Goal: Navigation & Orientation: Understand site structure

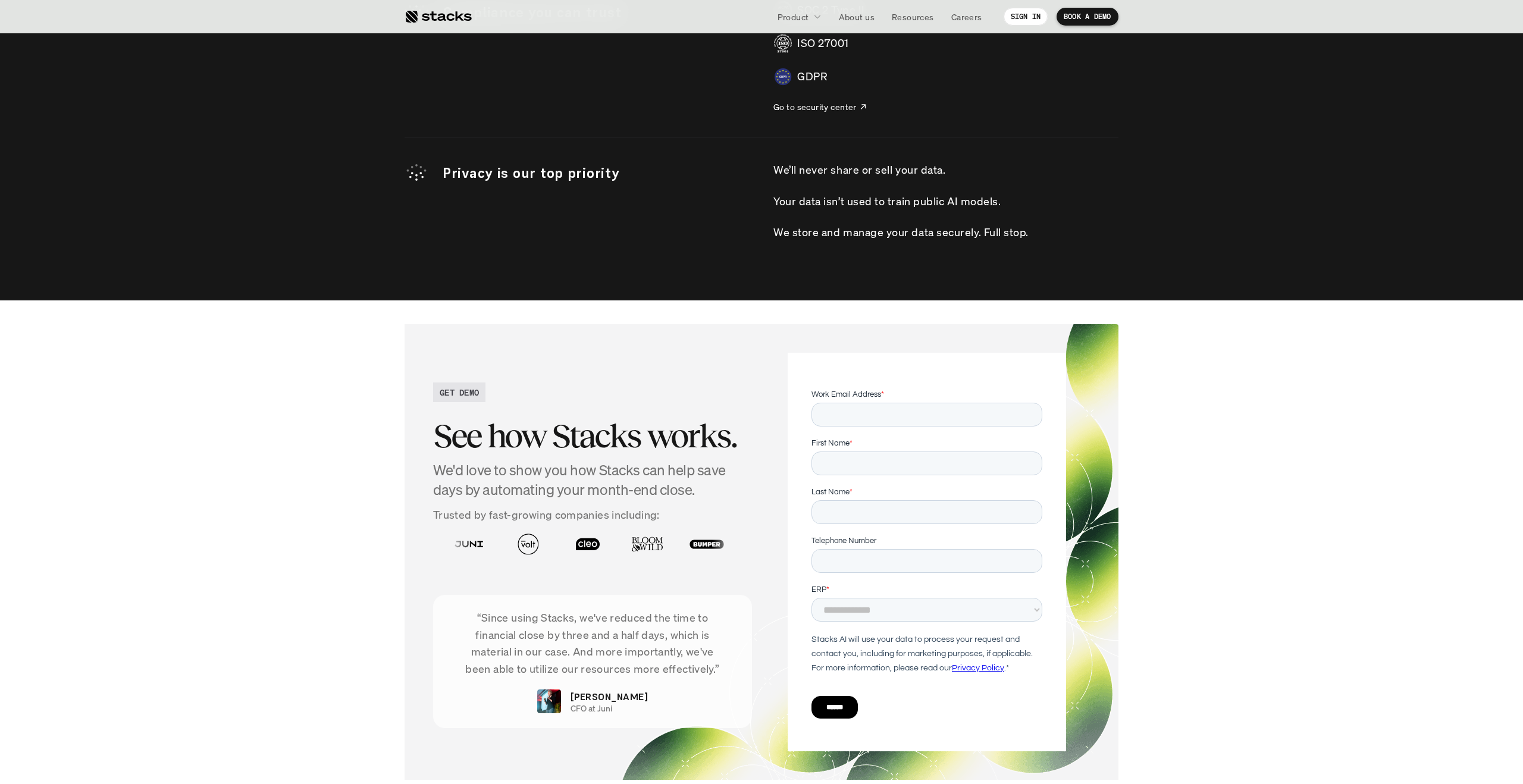
scroll to position [4025, 0]
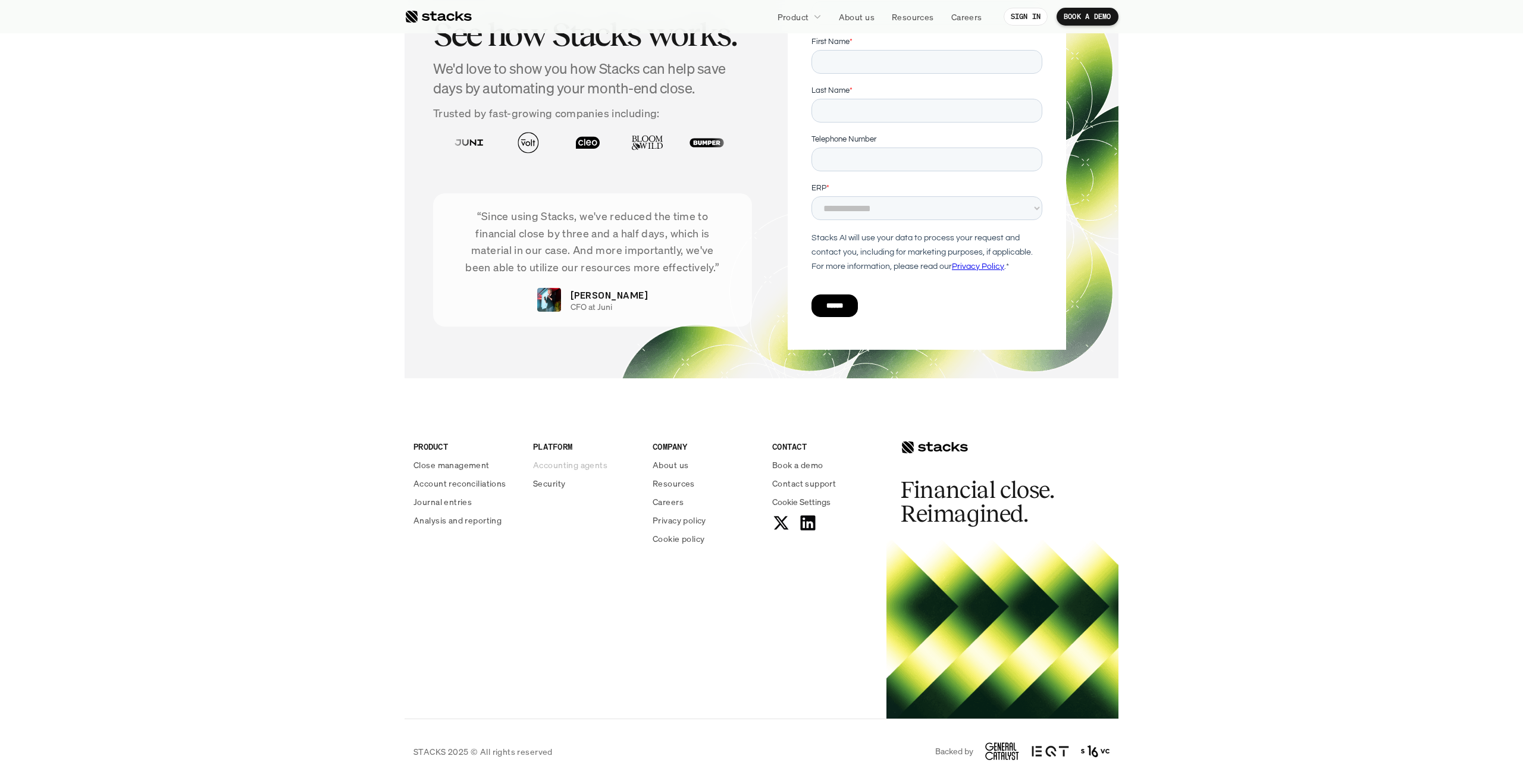
click at [553, 462] on p "Accounting agents" at bounding box center [571, 465] width 74 height 13
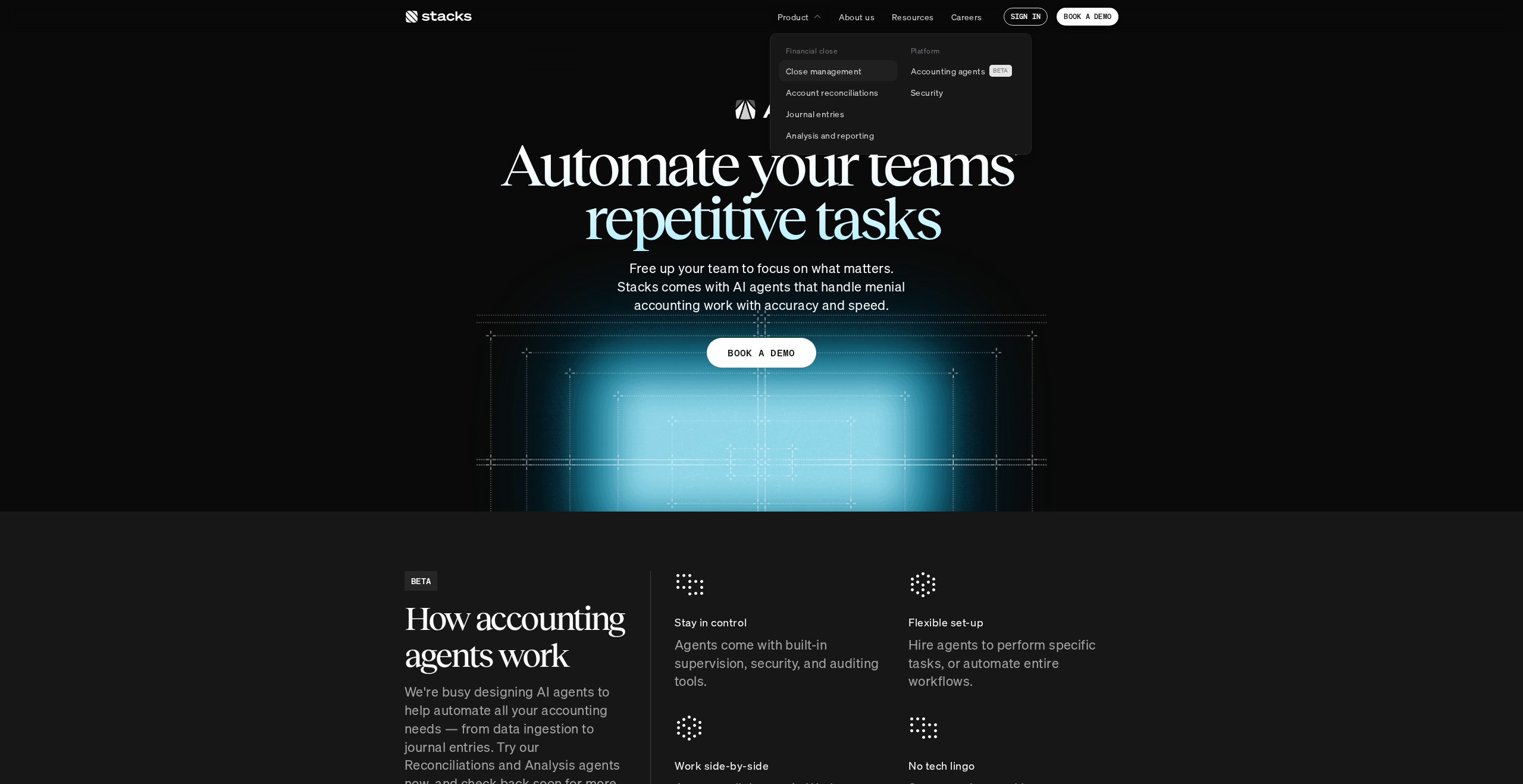
click at [832, 67] on p "Close management" at bounding box center [825, 70] width 76 height 13
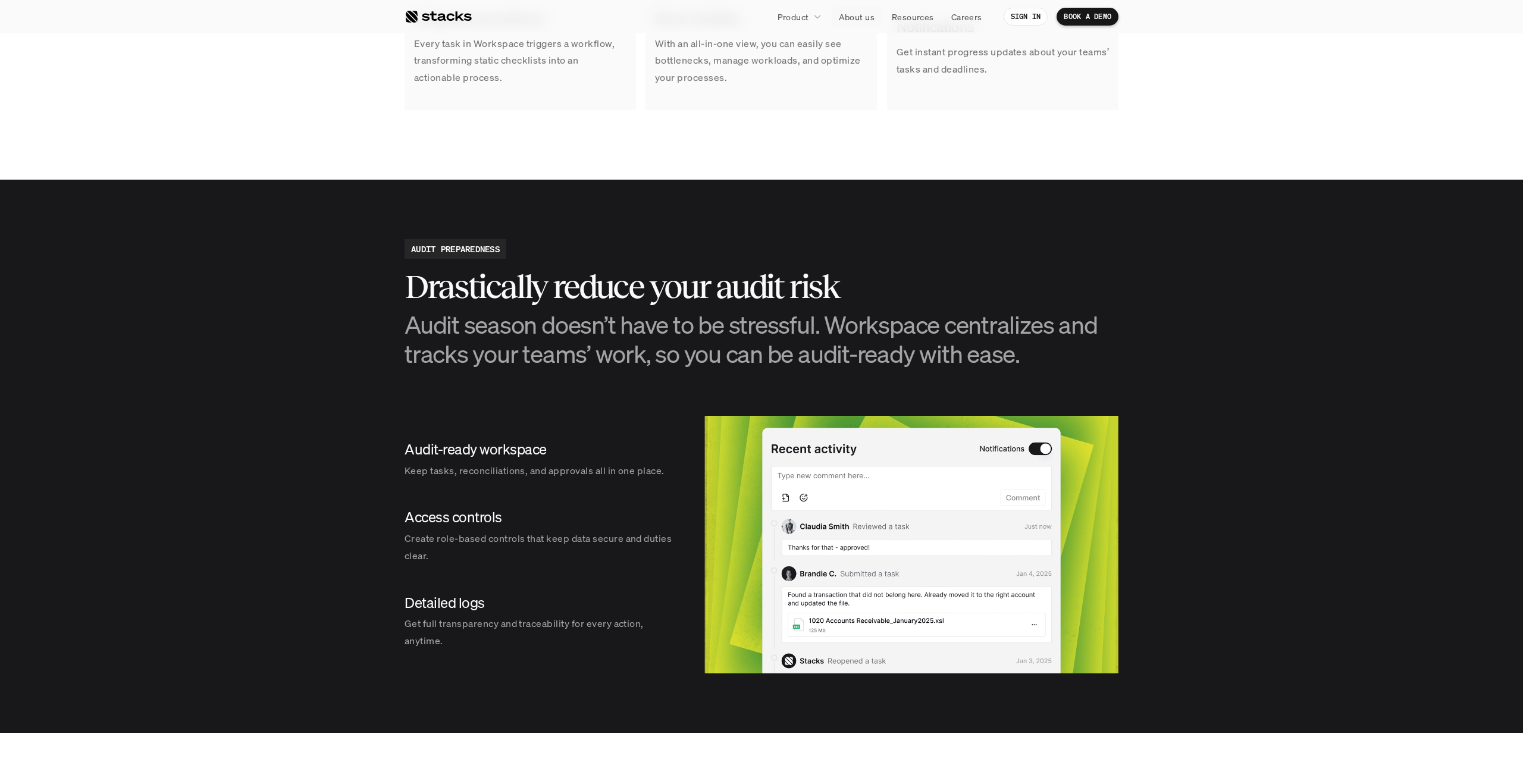
scroll to position [1093, 0]
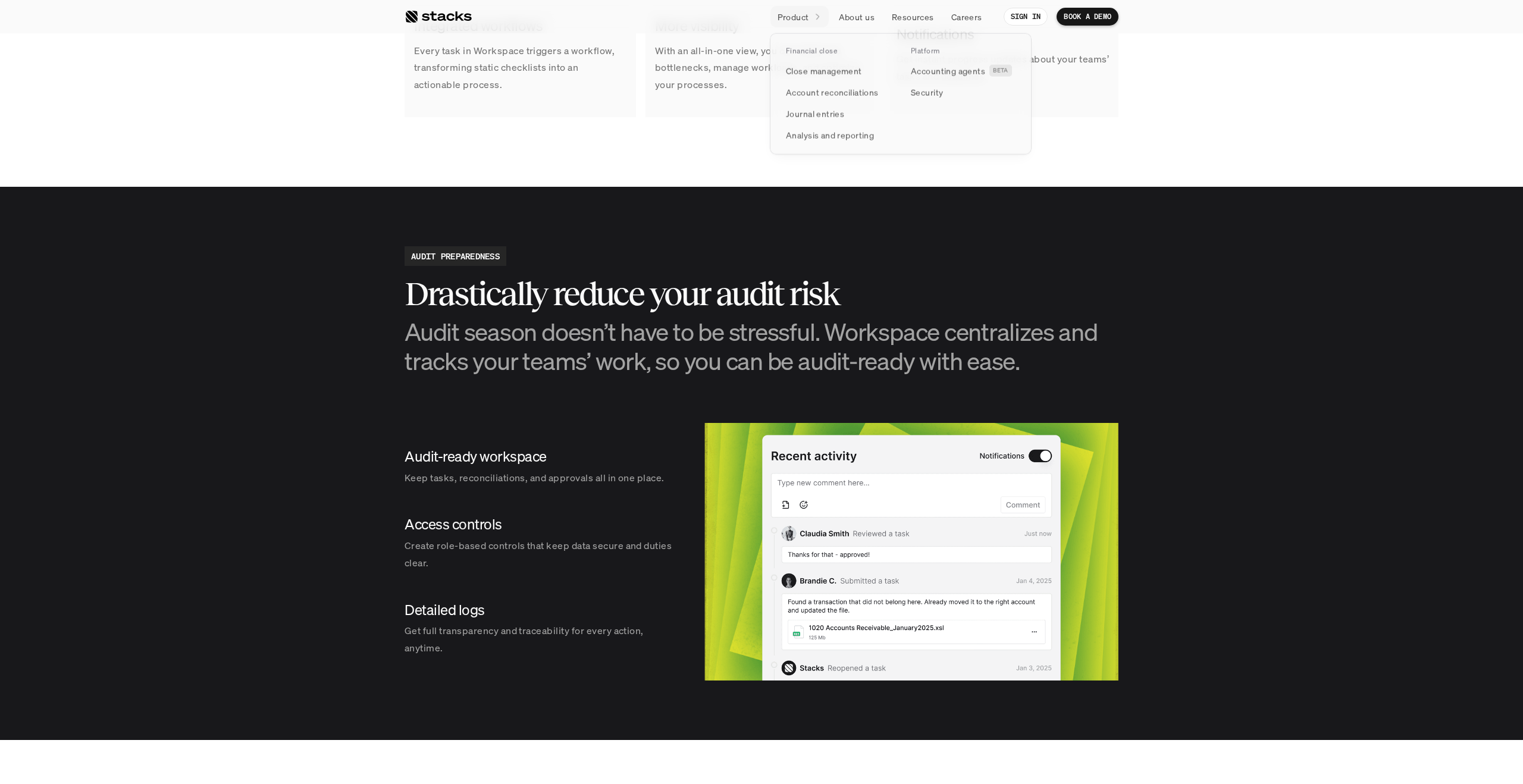
click at [890, 9] on link "Resources" at bounding box center [913, 17] width 57 height 21
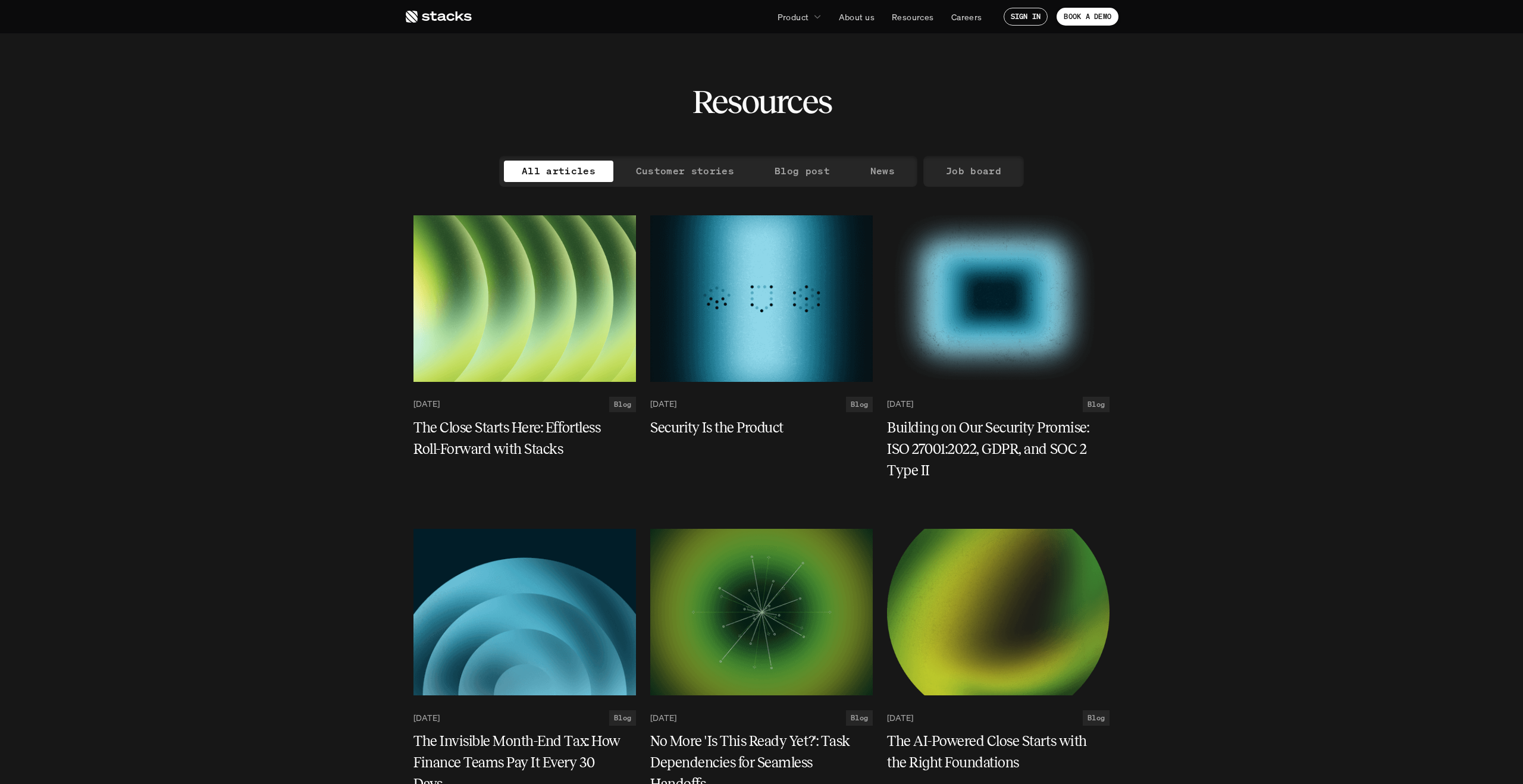
click at [858, 16] on p "About us" at bounding box center [857, 17] width 36 height 13
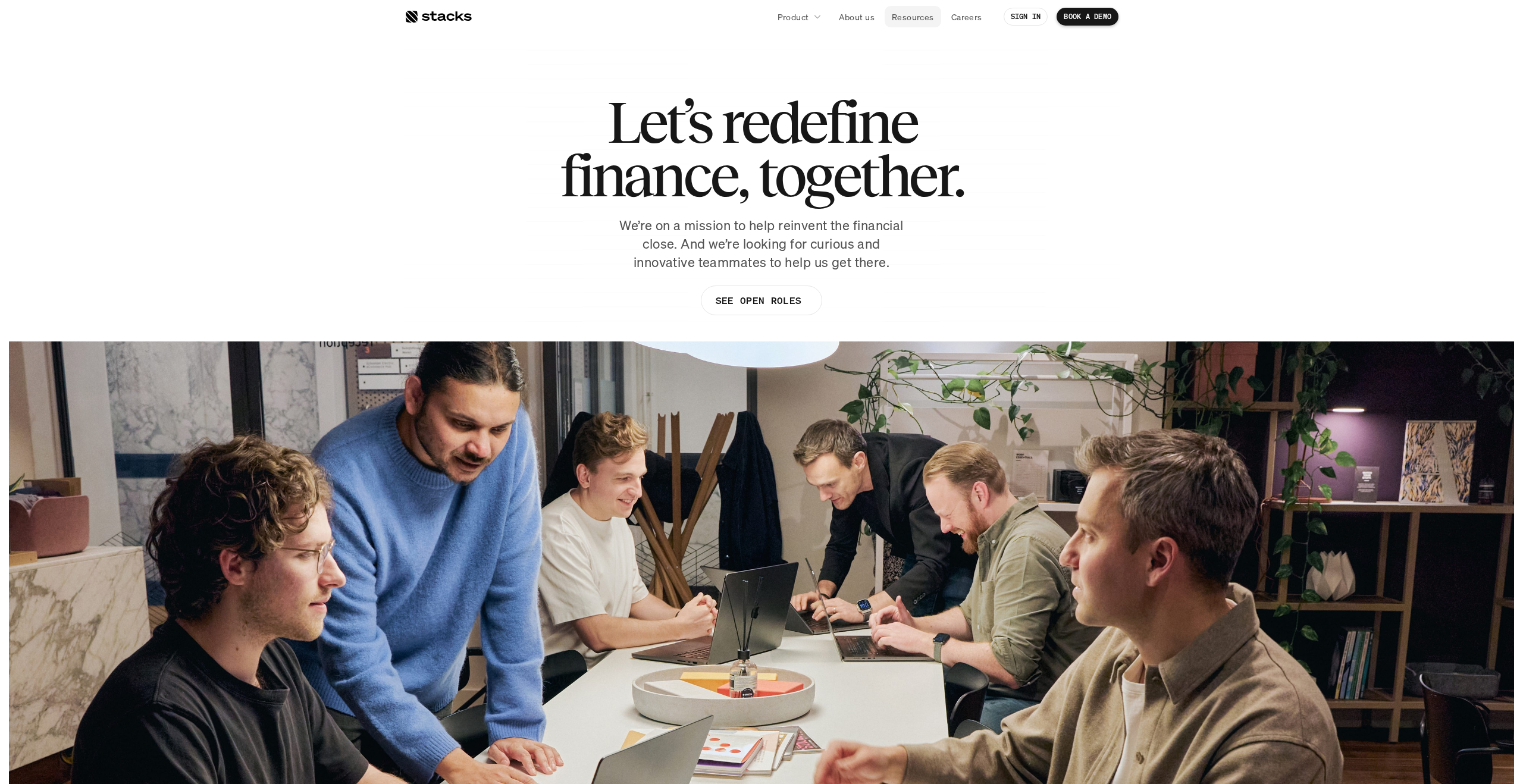
click at [902, 18] on p "Resources" at bounding box center [912, 17] width 42 height 13
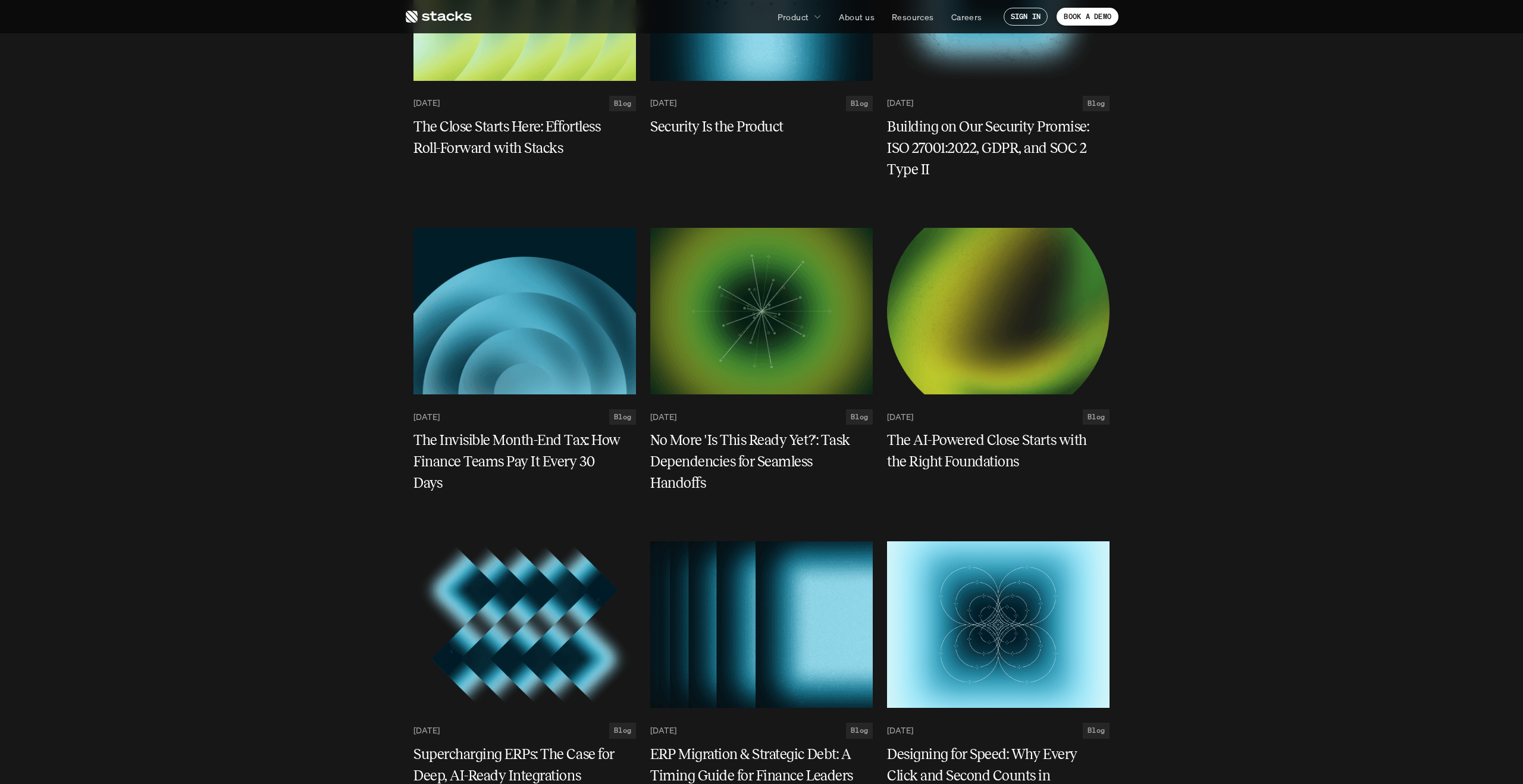
scroll to position [405, 0]
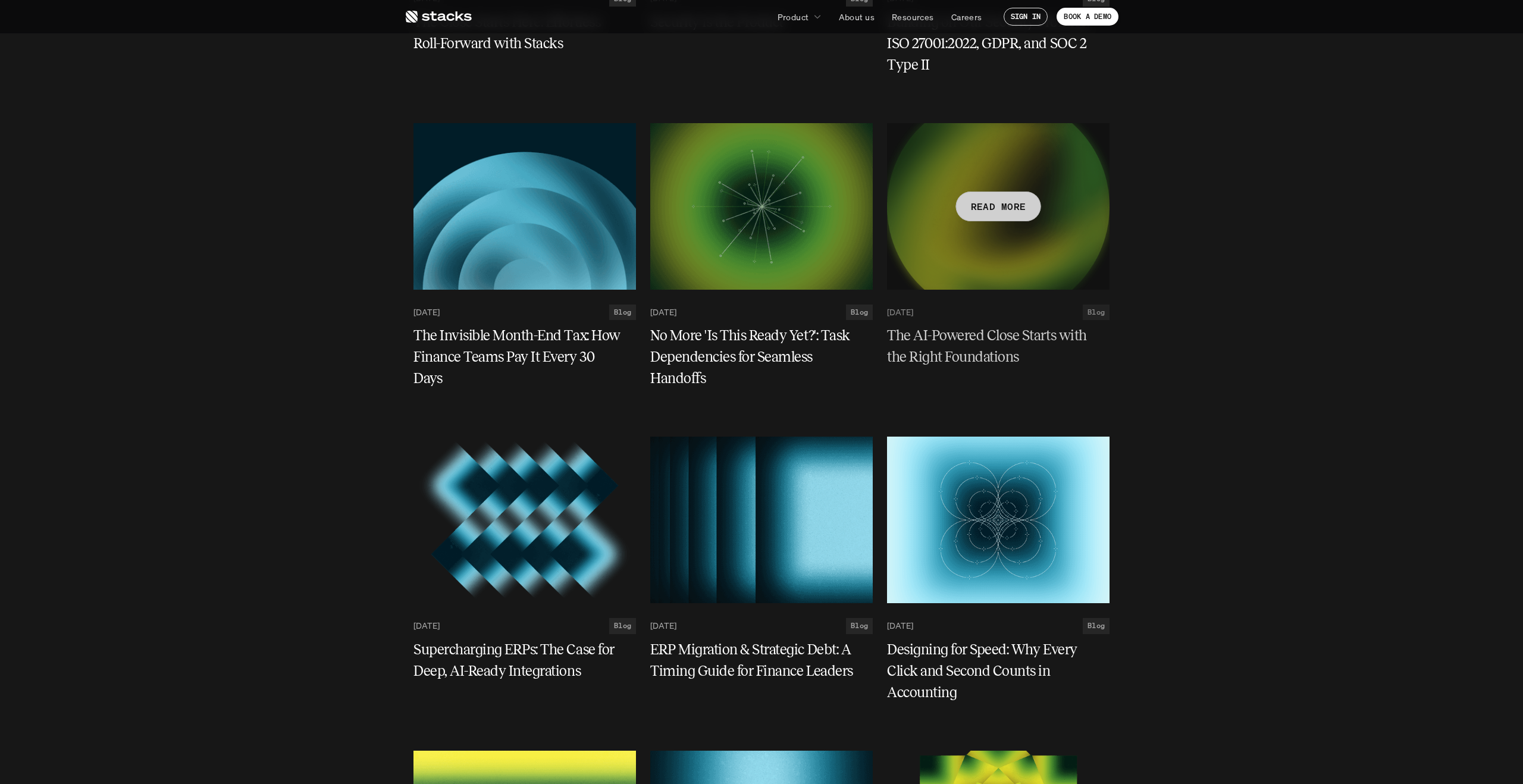
click at [1050, 226] on div at bounding box center [998, 206] width 223 height 167
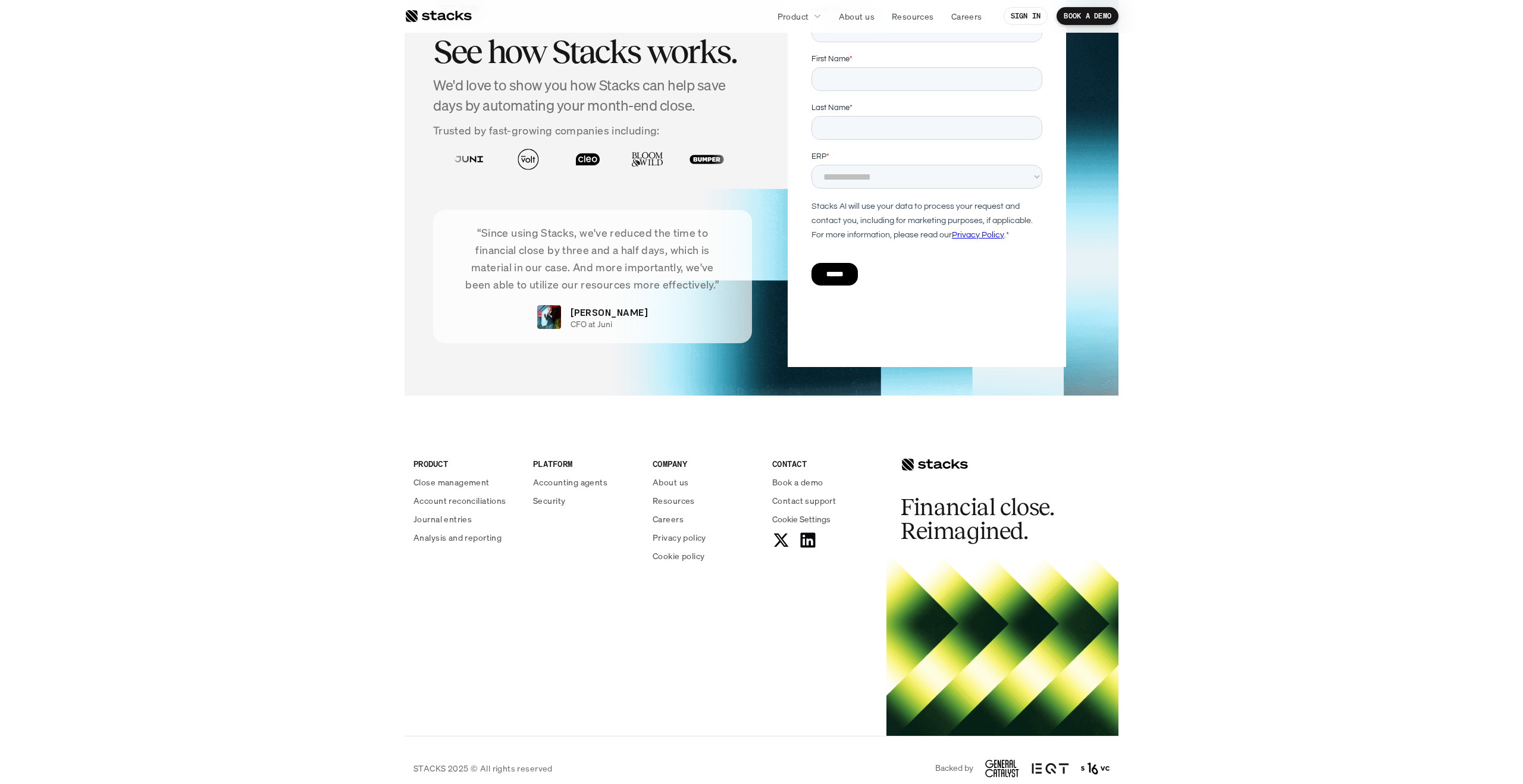
scroll to position [2390, 0]
